Goal: Task Accomplishment & Management: Complete application form

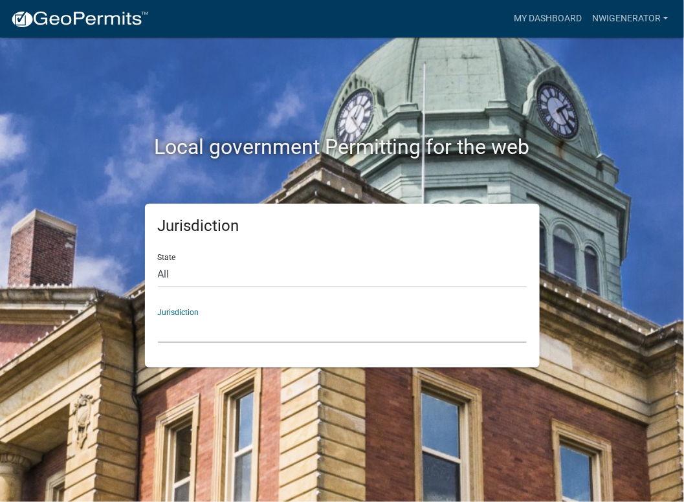
click at [164, 332] on select "[GEOGRAPHIC_DATA], [US_STATE] [GEOGRAPHIC_DATA], [US_STATE][PERSON_NAME][GEOGRA…" at bounding box center [342, 329] width 369 height 27
drag, startPoint x: 77, startPoint y: 296, endPoint x: 102, endPoint y: 285, distance: 26.9
click at [78, 296] on div "Jurisdiction State All [US_STATE] [US_STATE] [US_STATE] [US_STATE] [US_STATE] […" at bounding box center [342, 286] width 621 height 164
click at [171, 281] on select "All [US_STATE] [US_STATE] [US_STATE] [US_STATE] [US_STATE] [US_STATE] [US_STATE…" at bounding box center [342, 274] width 369 height 27
select select "[US_STATE]"
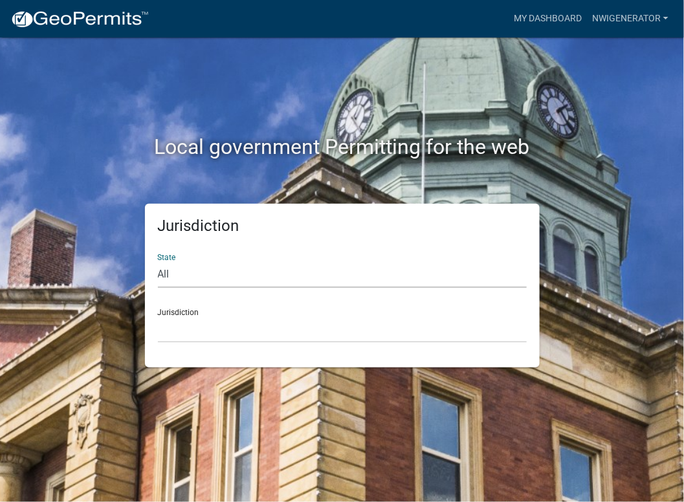
click at [158, 261] on select "All [US_STATE] [US_STATE] [US_STATE] [US_STATE] [US_STATE] [US_STATE] [US_STATE…" at bounding box center [342, 274] width 369 height 27
click at [188, 329] on select "City of [GEOGRAPHIC_DATA], [US_STATE] City of [GEOGRAPHIC_DATA], [US_STATE] Cit…" at bounding box center [342, 329] width 369 height 27
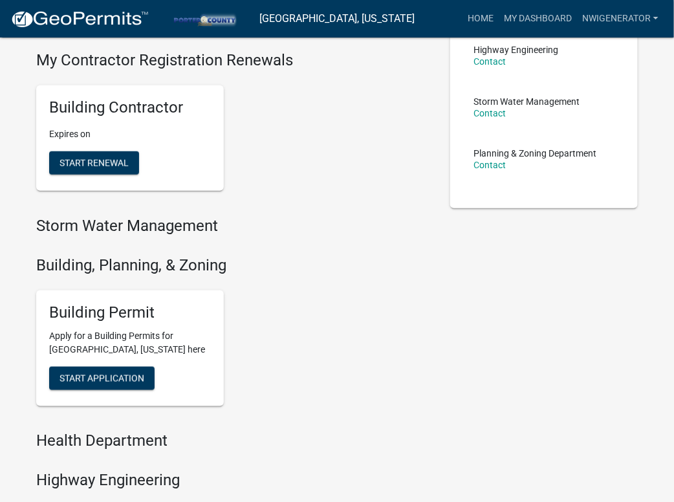
scroll to position [453, 0]
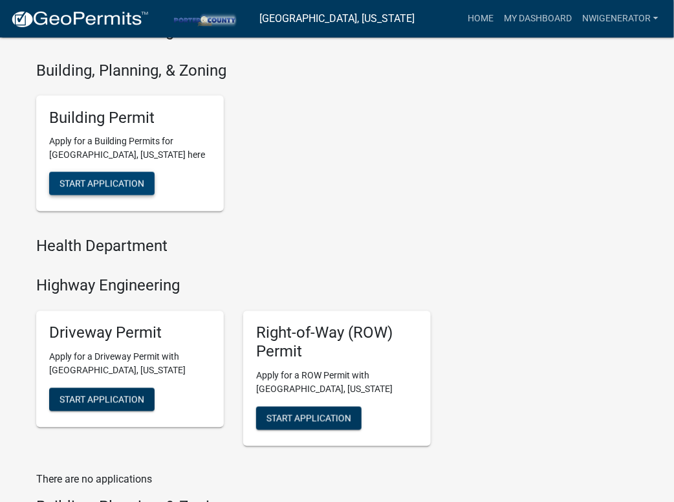
click at [126, 174] on button "Start Application" at bounding box center [101, 183] width 105 height 23
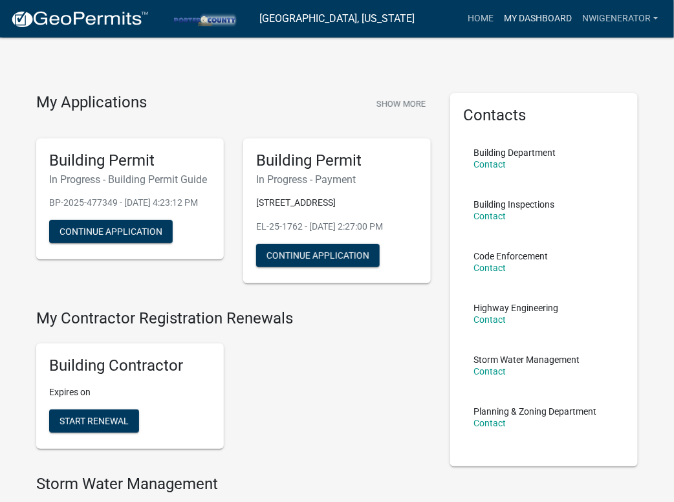
click at [516, 19] on link "My Dashboard" at bounding box center [538, 18] width 78 height 25
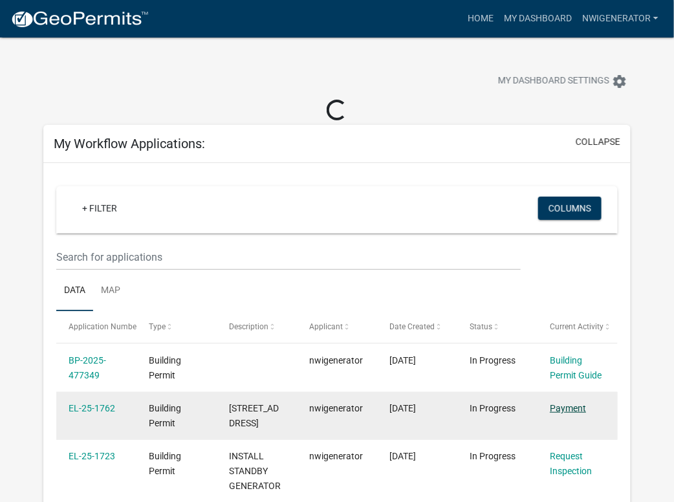
click at [578, 406] on link "Payment" at bounding box center [568, 408] width 36 height 10
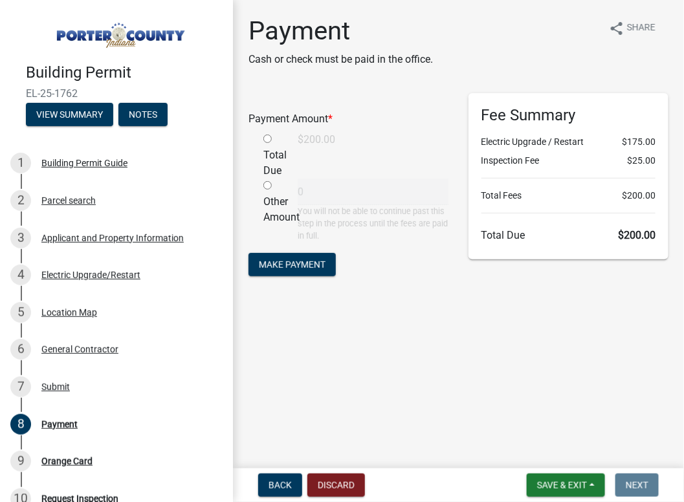
click at [270, 136] on input "radio" at bounding box center [267, 139] width 8 height 8
radio input "true"
type input "200"
click at [278, 263] on span "Make Payment" at bounding box center [292, 264] width 67 height 10
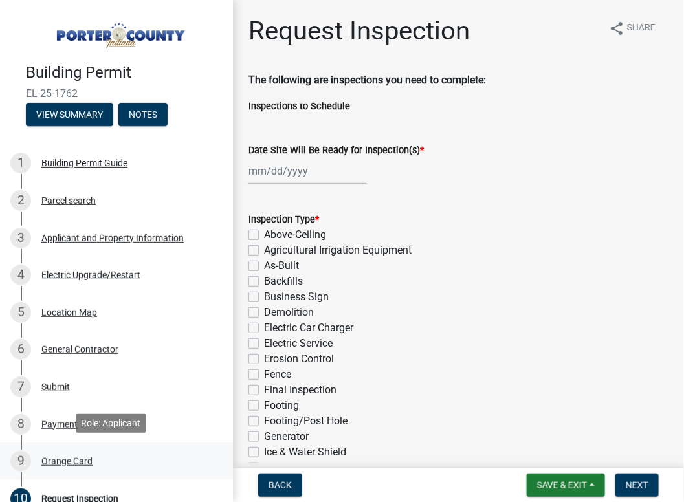
click at [78, 463] on div "Orange Card" at bounding box center [66, 461] width 51 height 9
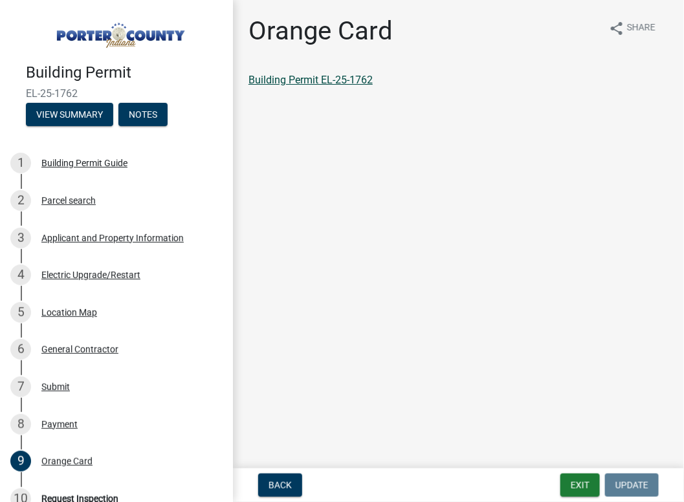
click at [292, 76] on link "Building Permit EL-25-1762" at bounding box center [310, 80] width 124 height 12
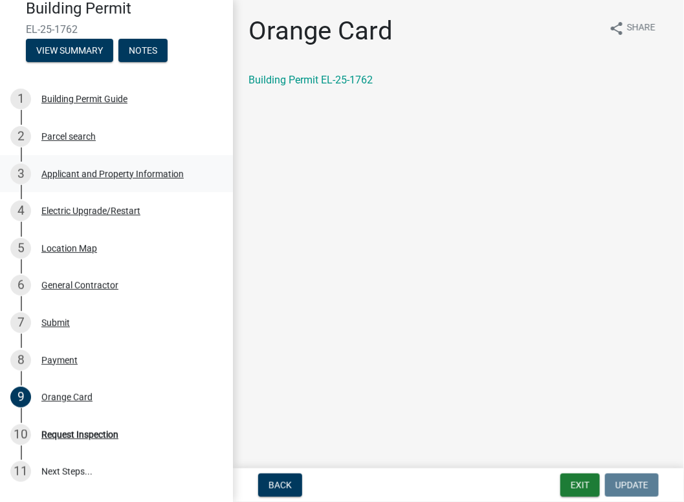
click at [135, 171] on div "Applicant and Property Information" at bounding box center [112, 173] width 142 height 9
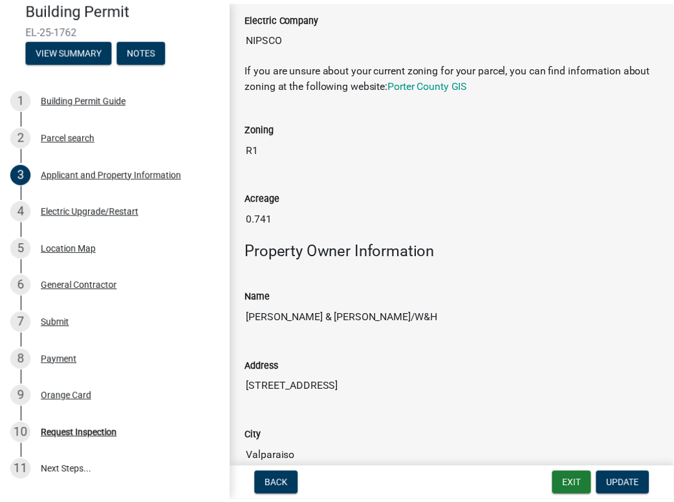
scroll to position [841, 0]
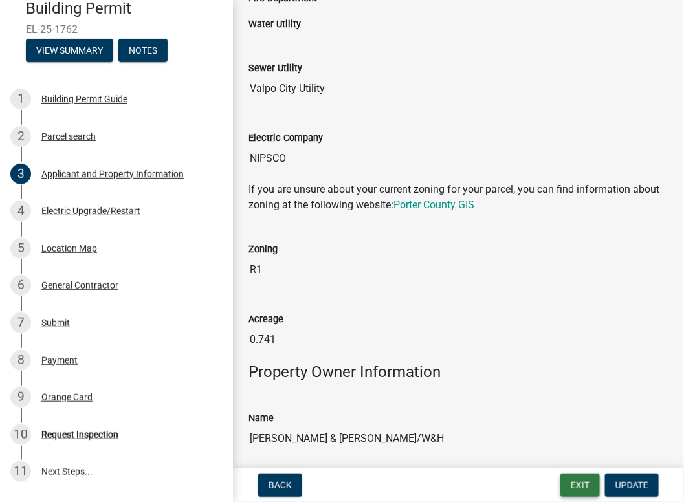
click at [591, 486] on button "Exit" at bounding box center [579, 485] width 39 height 23
